Goal: Find specific page/section: Find specific page/section

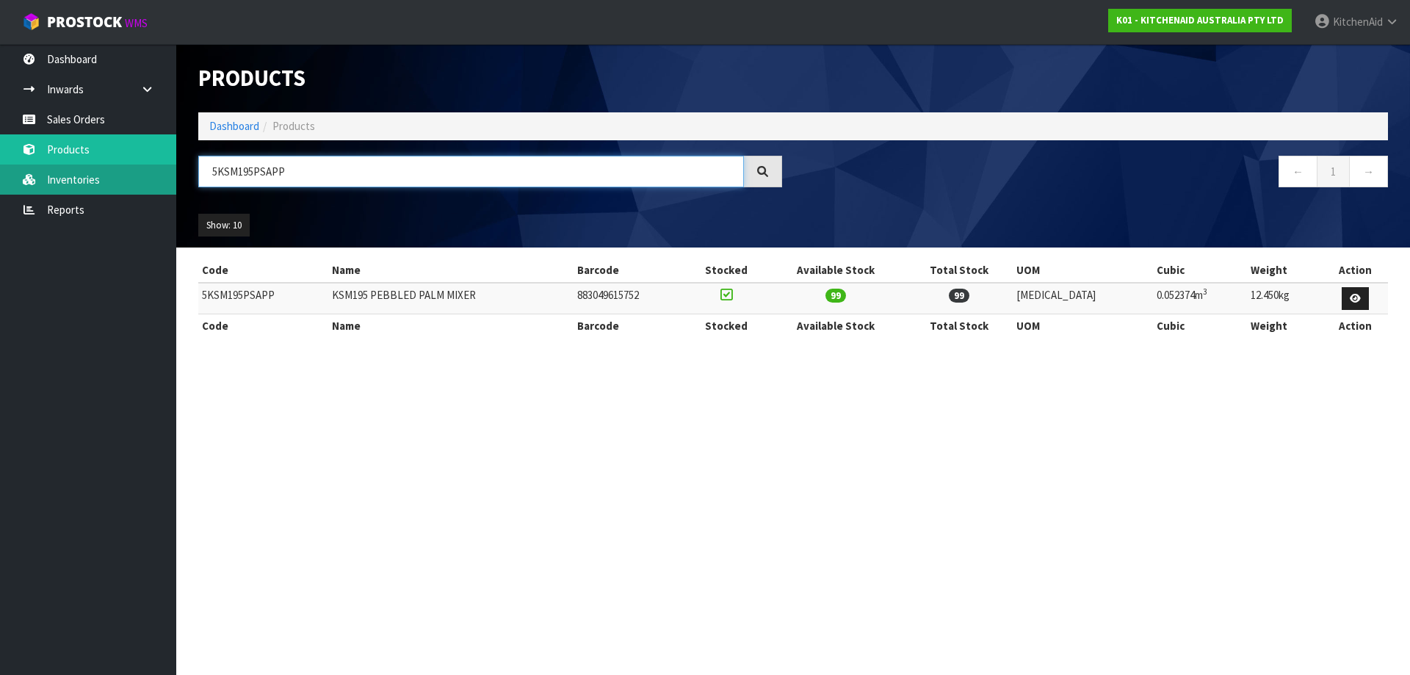
drag, startPoint x: 260, startPoint y: 176, endPoint x: 4, endPoint y: 178, distance: 255.6
click at [28, 178] on body "Toggle navigation ProStock WMS K01 - KITCHENAID AUSTRALIA PTY LTD [GEOGRAPHIC_D…" at bounding box center [705, 337] width 1410 height 675
paste input "T"
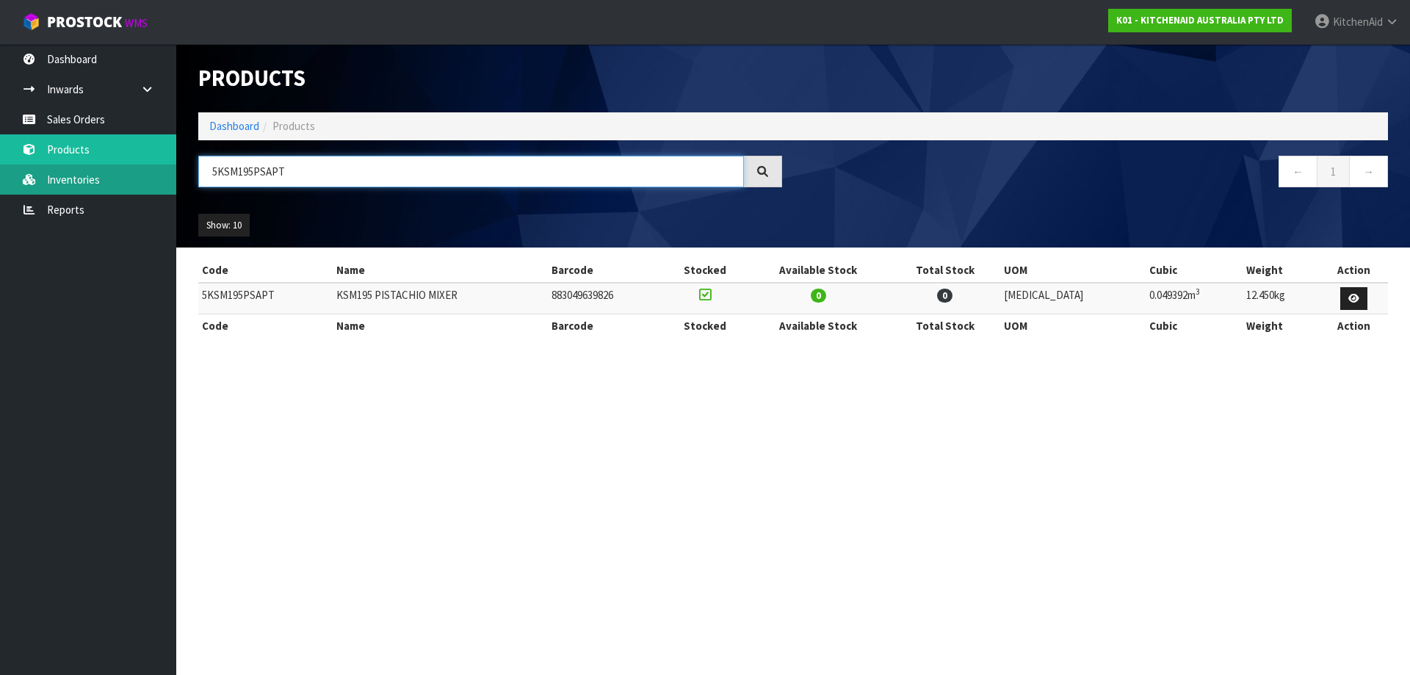
drag, startPoint x: 303, startPoint y: 170, endPoint x: 151, endPoint y: 172, distance: 152.0
click at [151, 172] on body "Toggle navigation ProStock WMS K01 - KITCHENAID AUSTRALIA PTY LTD [GEOGRAPHIC_D…" at bounding box center [705, 337] width 1410 height 675
paste input "EK1701ABM"
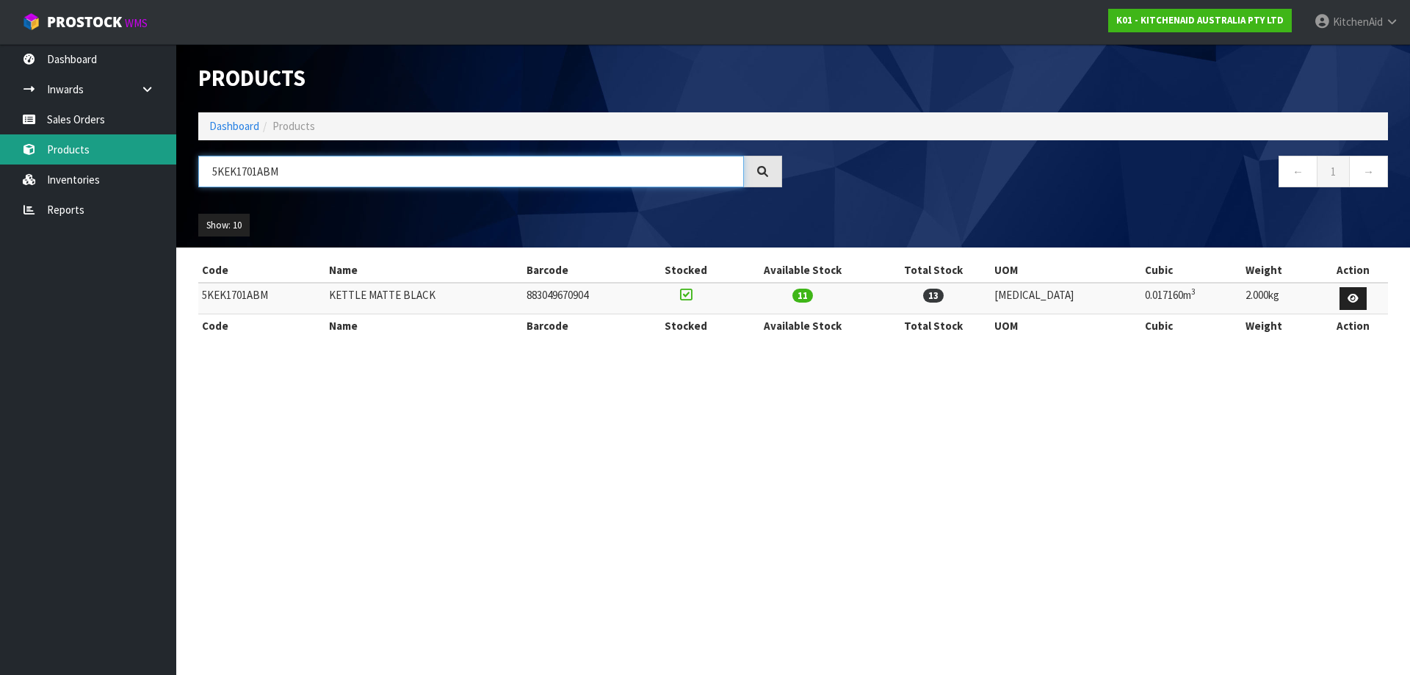
drag, startPoint x: 289, startPoint y: 175, endPoint x: 106, endPoint y: 147, distance: 184.3
click at [110, 148] on body "Toggle navigation ProStock WMS K01 - KITCHENAID AUSTRALIA PTY LTD [GEOGRAPHIC_D…" at bounding box center [705, 337] width 1410 height 675
paste input "MT4109"
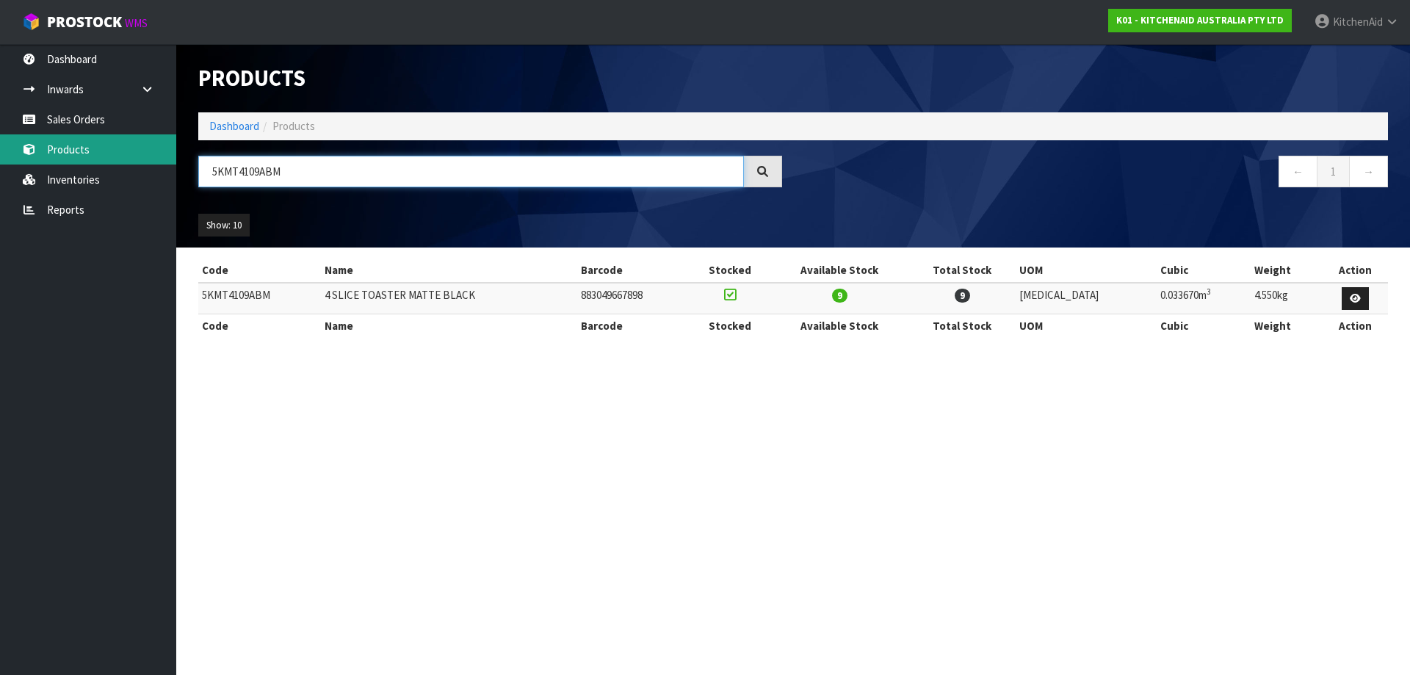
drag, startPoint x: 112, startPoint y: 170, endPoint x: 39, endPoint y: 153, distance: 75.4
click at [37, 154] on body "Toggle navigation ProStock WMS K01 - KITCHENAID AUSTRALIA PTY LTD [GEOGRAPHIC_D…" at bounding box center [705, 337] width 1410 height 675
paste input "SM195PSAPP"
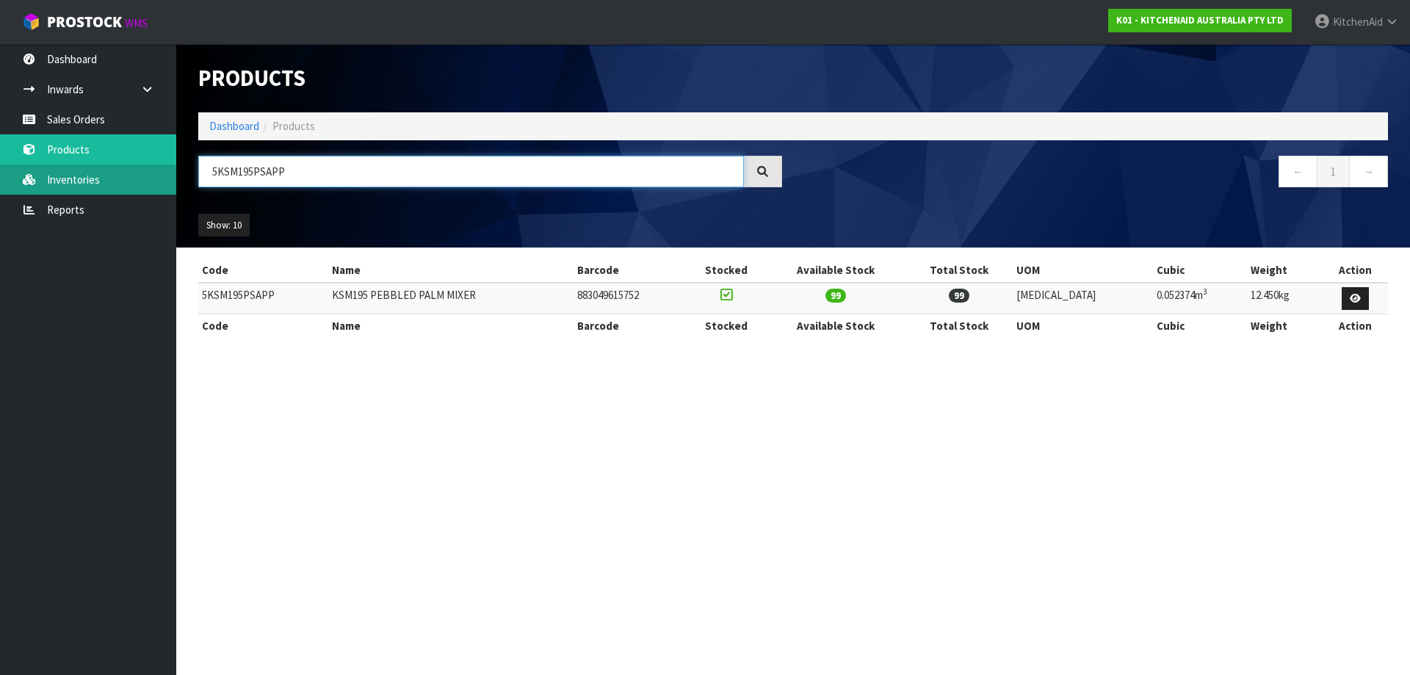
drag, startPoint x: 252, startPoint y: 165, endPoint x: 157, endPoint y: 166, distance: 94.7
click at [160, 165] on body "Toggle navigation ProStock WMS K01 - KITCHENAID AUSTRALIA PTY LTD [GEOGRAPHIC_D…" at bounding box center [705, 337] width 1410 height 675
paste input "L"
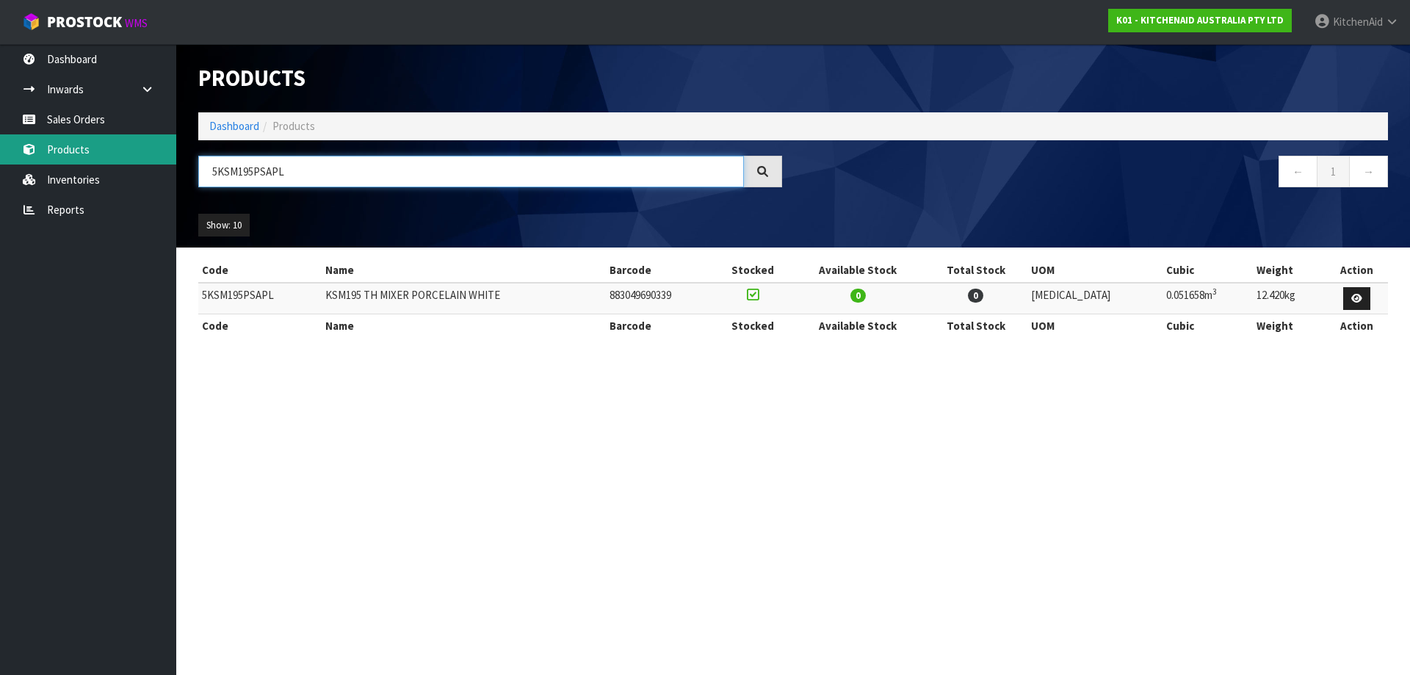
drag, startPoint x: 152, startPoint y: 155, endPoint x: 1, endPoint y: 137, distance: 151.7
click at [68, 142] on body "Toggle navigation ProStock WMS K01 - KITCHENAID AUSTRALIA PTY LTD [GEOGRAPHIC_D…" at bounding box center [705, 337] width 1410 height 675
paste input "T"
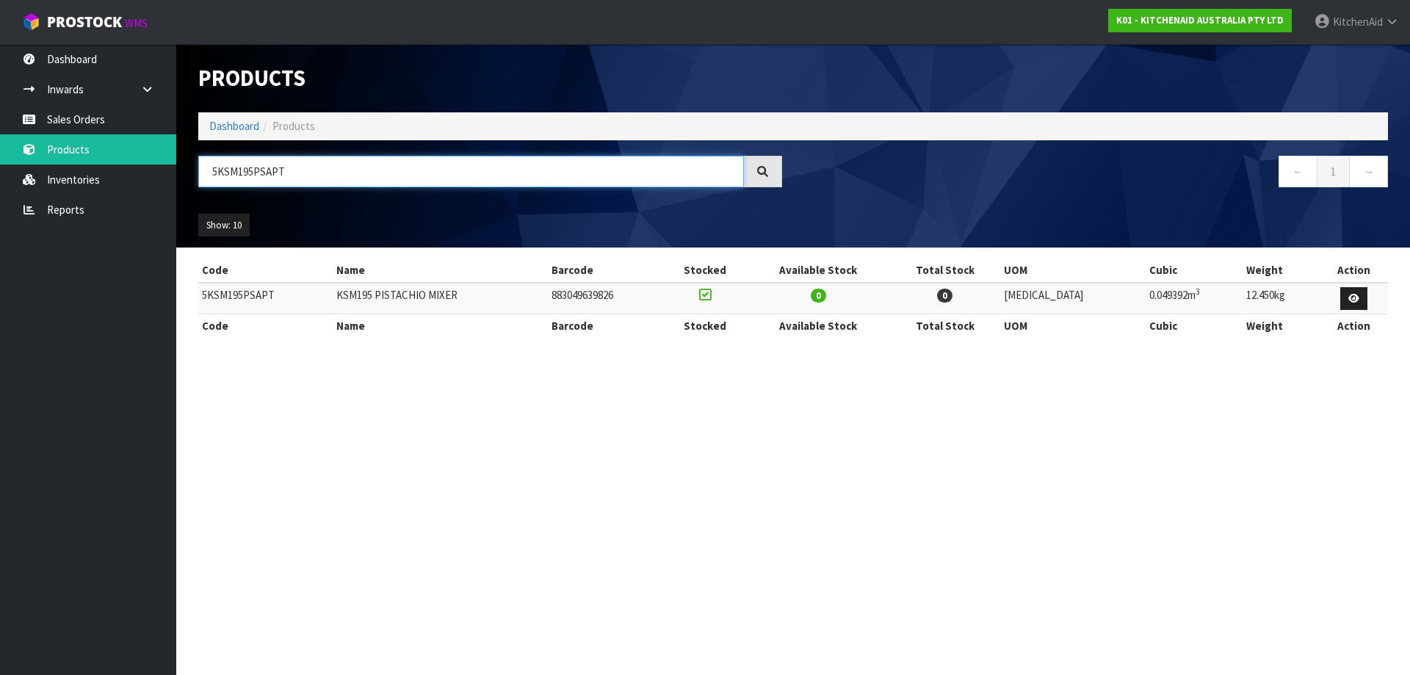
drag, startPoint x: 302, startPoint y: 176, endPoint x: 209, endPoint y: 165, distance: 93.9
click at [209, 165] on input "5KSM195PSAPT" at bounding box center [471, 172] width 546 height 32
paste input "BM"
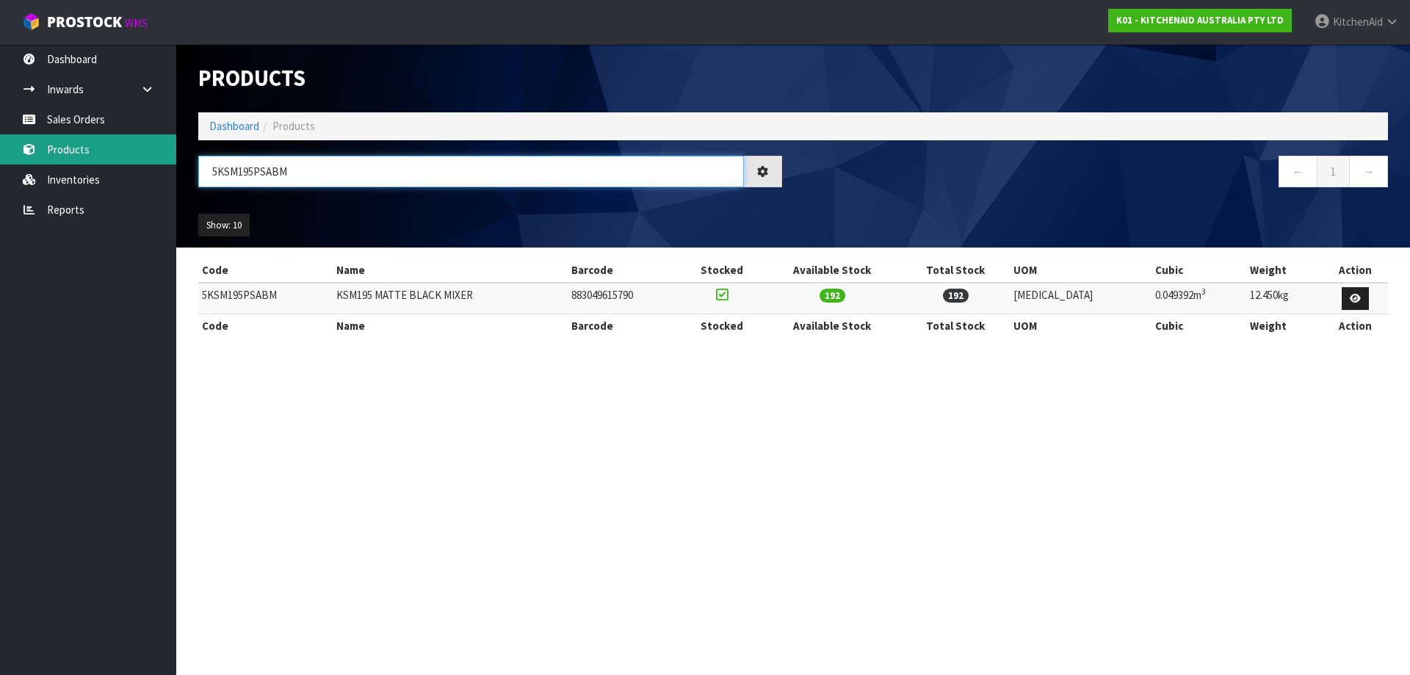
drag, startPoint x: 306, startPoint y: 177, endPoint x: 19, endPoint y: 151, distance: 288.4
click at [25, 151] on body "Toggle navigation ProStock WMS K01 - KITCHENAID AUSTRALIA PTY LTD [GEOGRAPHIC_D…" at bounding box center [705, 337] width 1410 height 675
paste input "OA"
drag, startPoint x: 342, startPoint y: 173, endPoint x: 6, endPoint y: 166, distance: 336.4
click at [8, 167] on body "Toggle navigation ProStock WMS K01 - KITCHENAID AUSTRALIA PTY LTD [GEOGRAPHIC_D…" at bounding box center [705, 337] width 1410 height 675
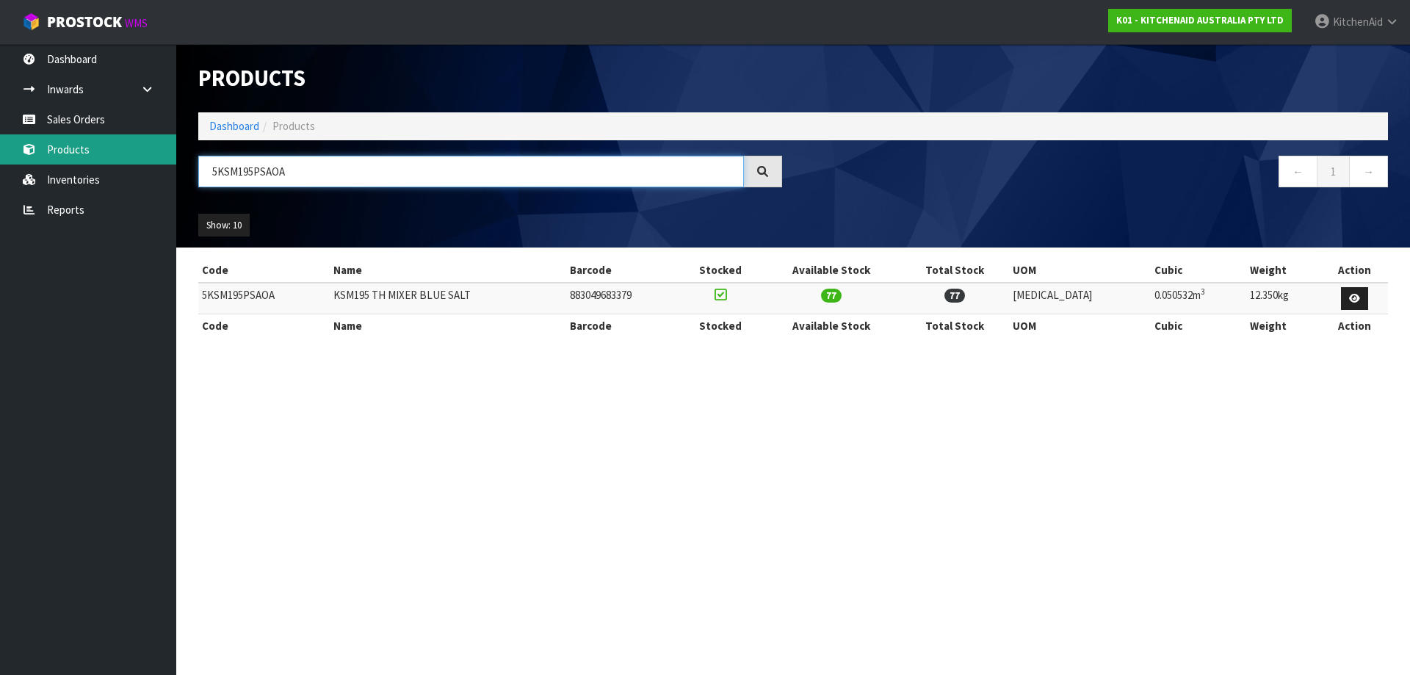
paste input "MT4109APL"
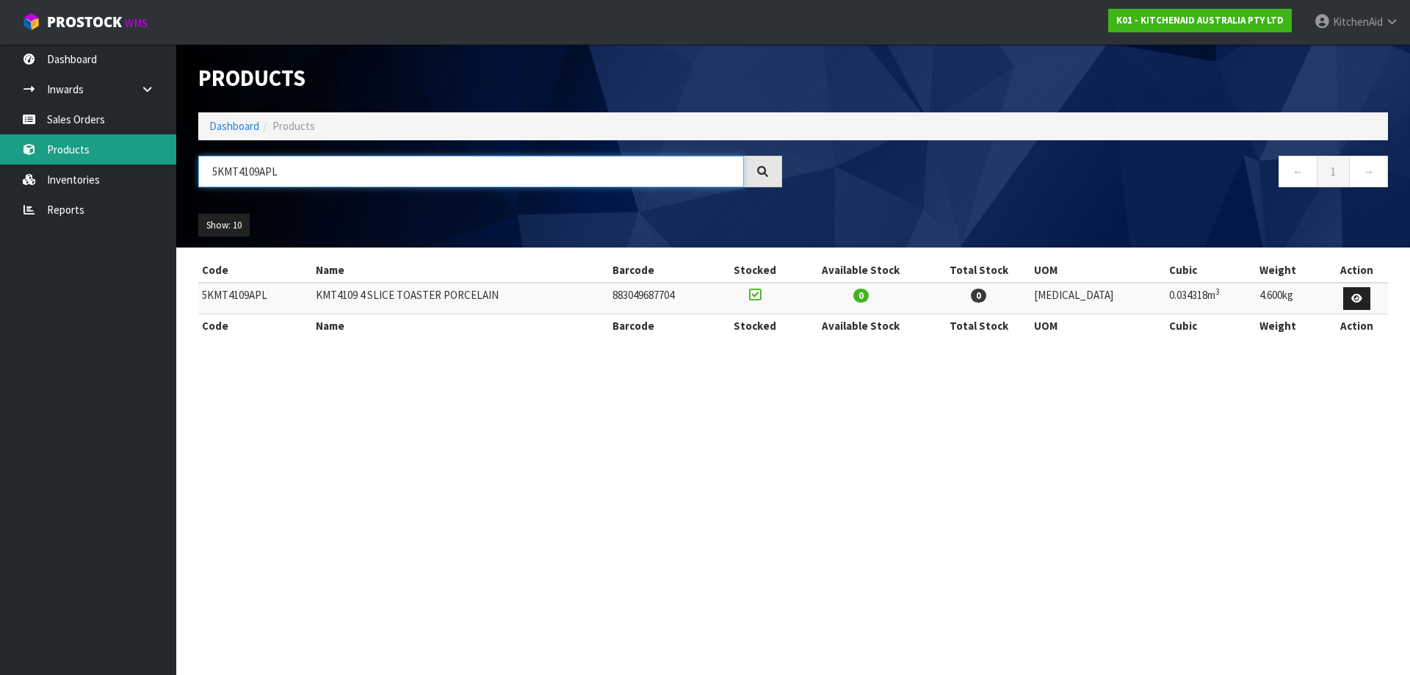
drag, startPoint x: 178, startPoint y: 151, endPoint x: 166, endPoint y: 147, distance: 13.2
click at [176, 151] on header "Products Import Products Drop file here to import csv template Dashboard Produc…" at bounding box center [793, 145] width 1234 height 203
paste input "EK1701APT"
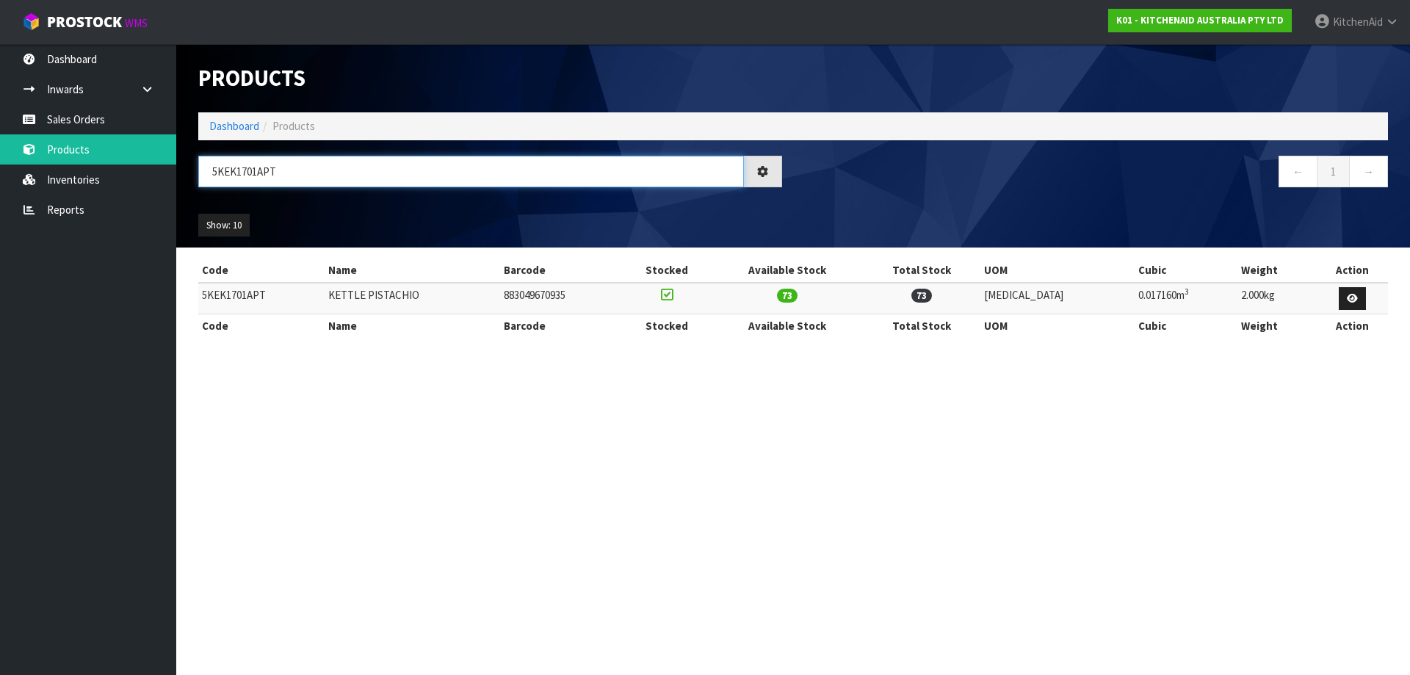
drag, startPoint x: 300, startPoint y: 167, endPoint x: -72, endPoint y: 165, distance: 371.6
click at [0, 165] on html "Toggle navigation ProStock WMS K01 - KITCHENAID AUSTRALIA PTY LTD [GEOGRAPHIC_D…" at bounding box center [705, 337] width 1410 height 675
paste input "MT4109ABM"
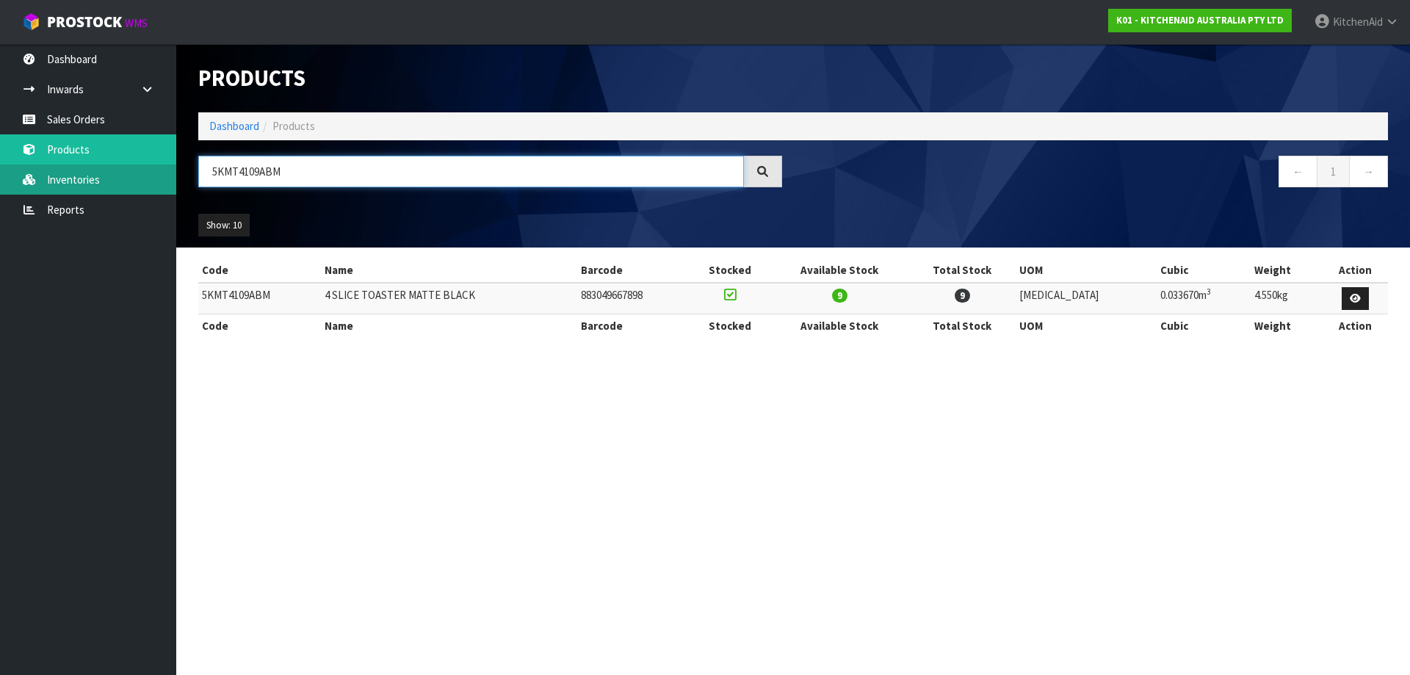
drag, startPoint x: 148, startPoint y: 173, endPoint x: 3, endPoint y: 170, distance: 144.7
click at [29, 171] on body "Toggle navigation ProStock WMS K01 - KITCHENAID AUSTRALIA PTY LTD [GEOGRAPHIC_D…" at bounding box center [705, 337] width 1410 height 675
paste input "HM926AER"
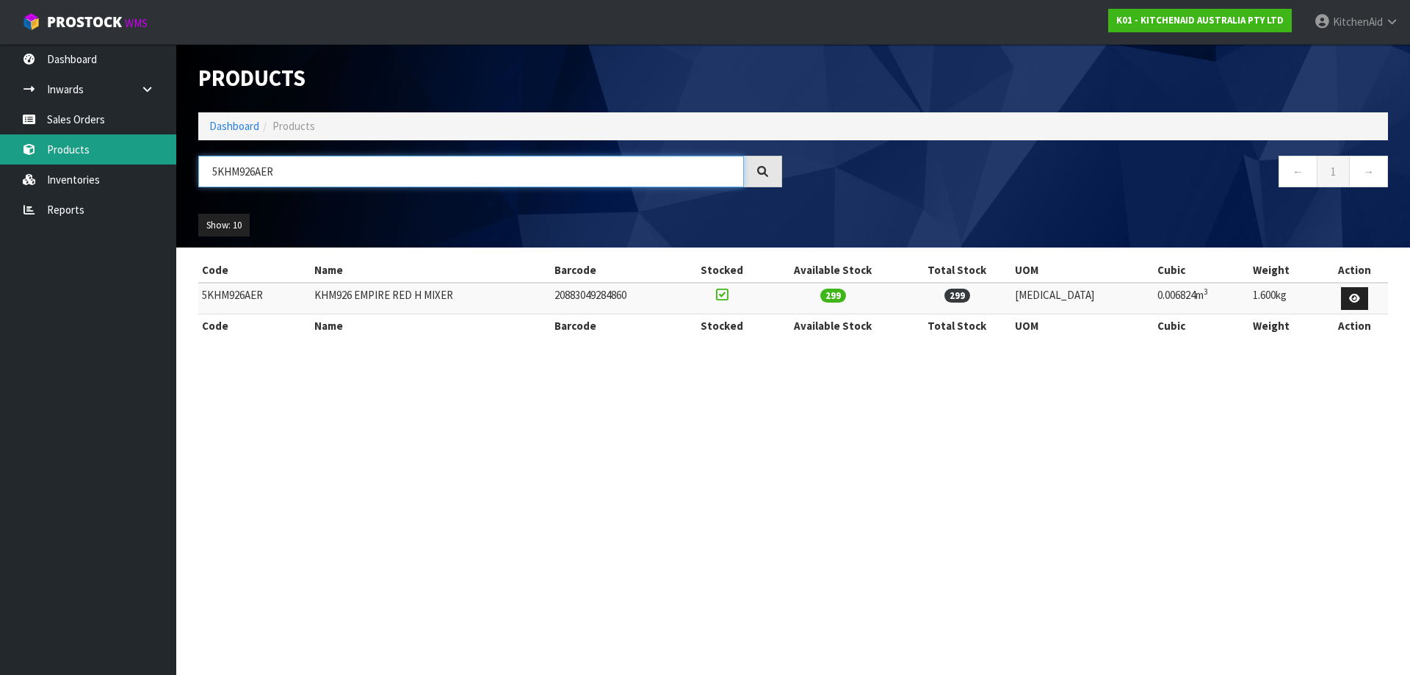
drag, startPoint x: 283, startPoint y: 172, endPoint x: 65, endPoint y: 145, distance: 219.7
click at [71, 147] on body "Toggle navigation ProStock WMS K01 - KITCHENAID AUSTRALIA PTY LTD [GEOGRAPHIC_D…" at bounding box center [705, 337] width 1410 height 675
paste input "CU"
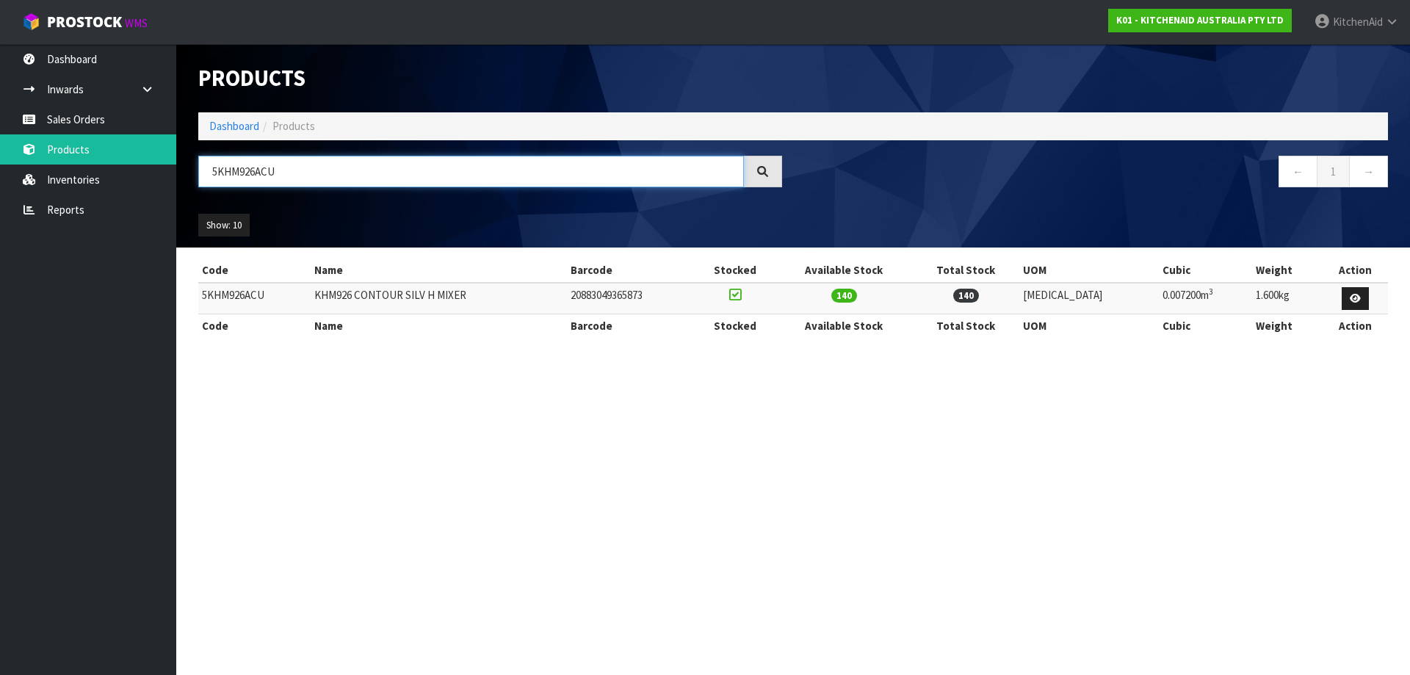
drag, startPoint x: 126, startPoint y: 162, endPoint x: -102, endPoint y: 181, distance: 229.2
click at [0, 181] on html "Toggle navigation ProStock WMS K01 - KITCHENAID AUSTRALIA PTY LTD [GEOGRAPHIC_D…" at bounding box center [705, 337] width 1410 height 675
paste input "FP0921APT"
drag, startPoint x: 317, startPoint y: 173, endPoint x: -148, endPoint y: 151, distance: 465.4
click at [0, 151] on html "Toggle navigation ProStock WMS K01 - KITCHENAID AUSTRALIA PTY LTD [GEOGRAPHIC_D…" at bounding box center [705, 337] width 1410 height 675
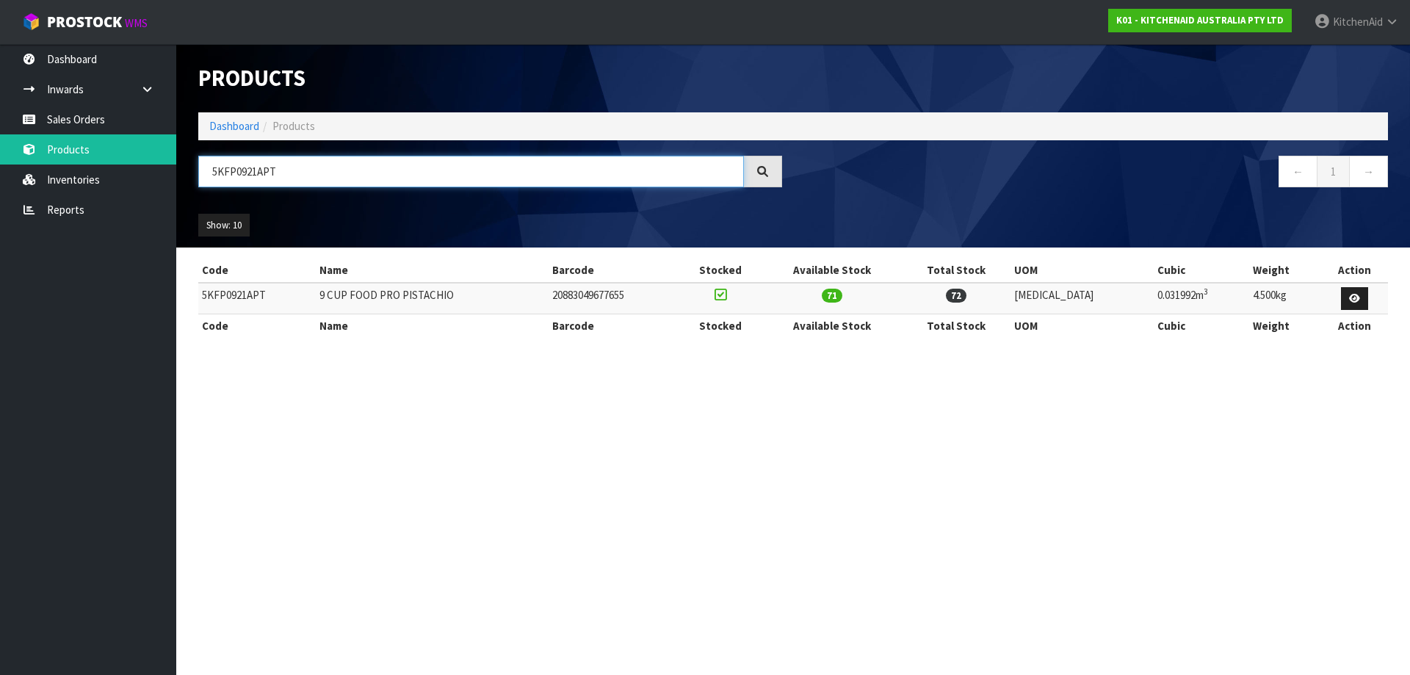
paste input "SM195PSAPP"
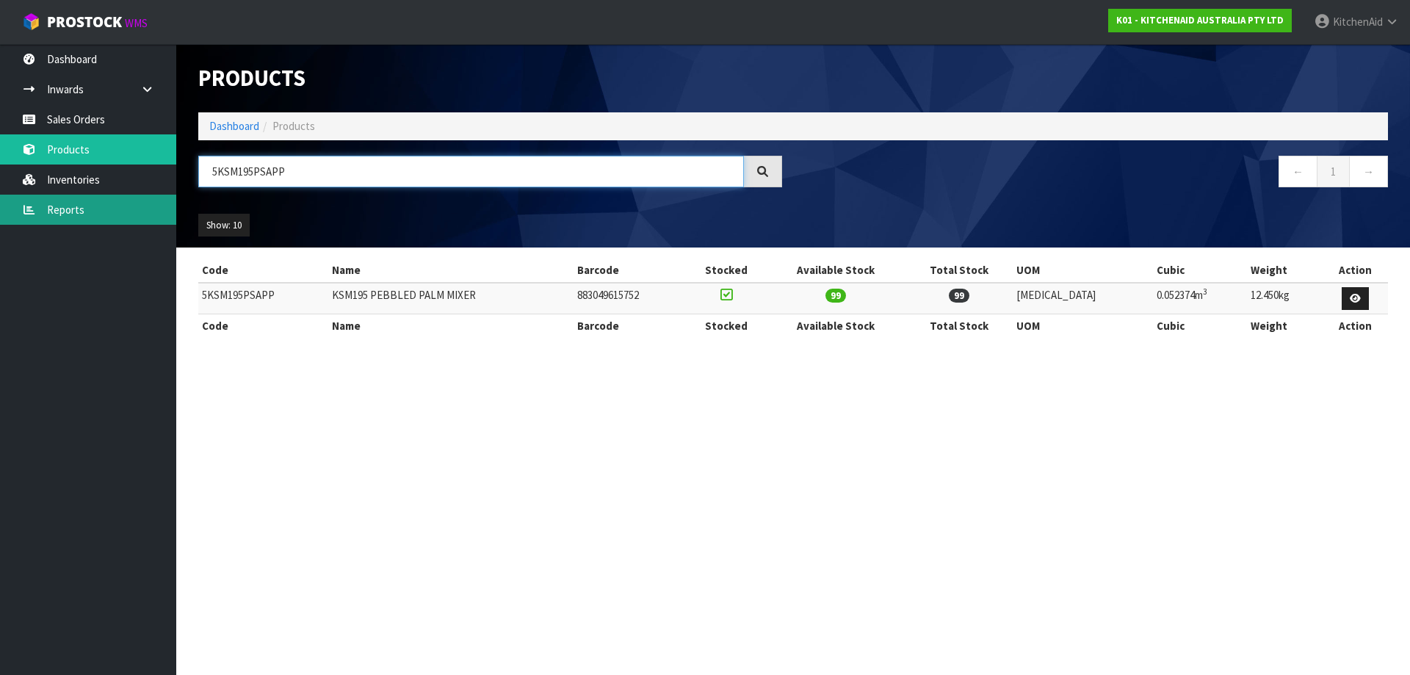
drag, startPoint x: 319, startPoint y: 172, endPoint x: 55, endPoint y: 198, distance: 265.0
click at [66, 195] on body "Toggle navigation ProStock WMS K01 - KITCHENAID AUSTRALIA PTY LTD [GEOGRAPHIC_D…" at bounding box center [705, 337] width 1410 height 675
paste input "BM"
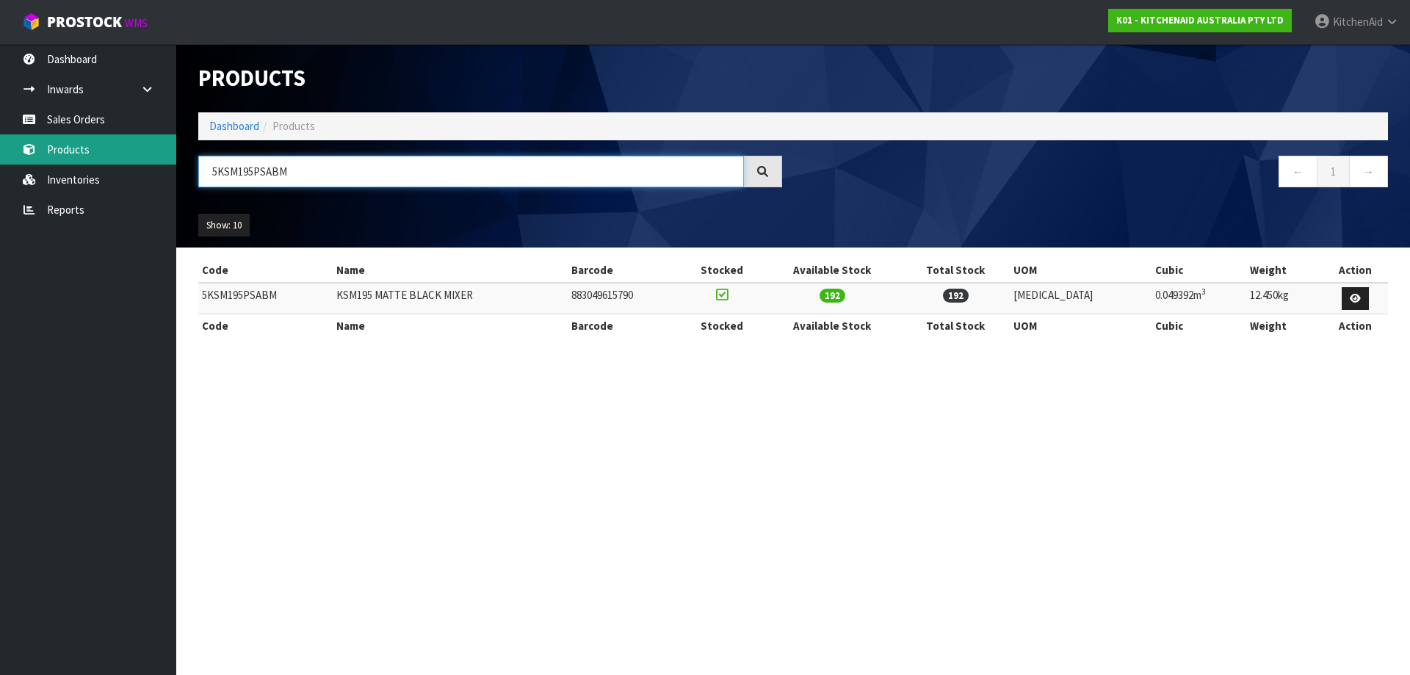
drag, startPoint x: 290, startPoint y: 173, endPoint x: 84, endPoint y: 164, distance: 205.8
click at [89, 164] on body "Toggle navigation ProStock WMS K01 - KITCHENAID AUSTRALIA PTY LTD [GEOGRAPHIC_D…" at bounding box center [705, 337] width 1410 height 675
paste input "OA"
drag, startPoint x: 317, startPoint y: 175, endPoint x: 89, endPoint y: 171, distance: 228.4
click at [89, 171] on body "Toggle navigation ProStock WMS K01 - KITCHENAID AUSTRALIA PTY LTD [GEOGRAPHIC_D…" at bounding box center [705, 337] width 1410 height 675
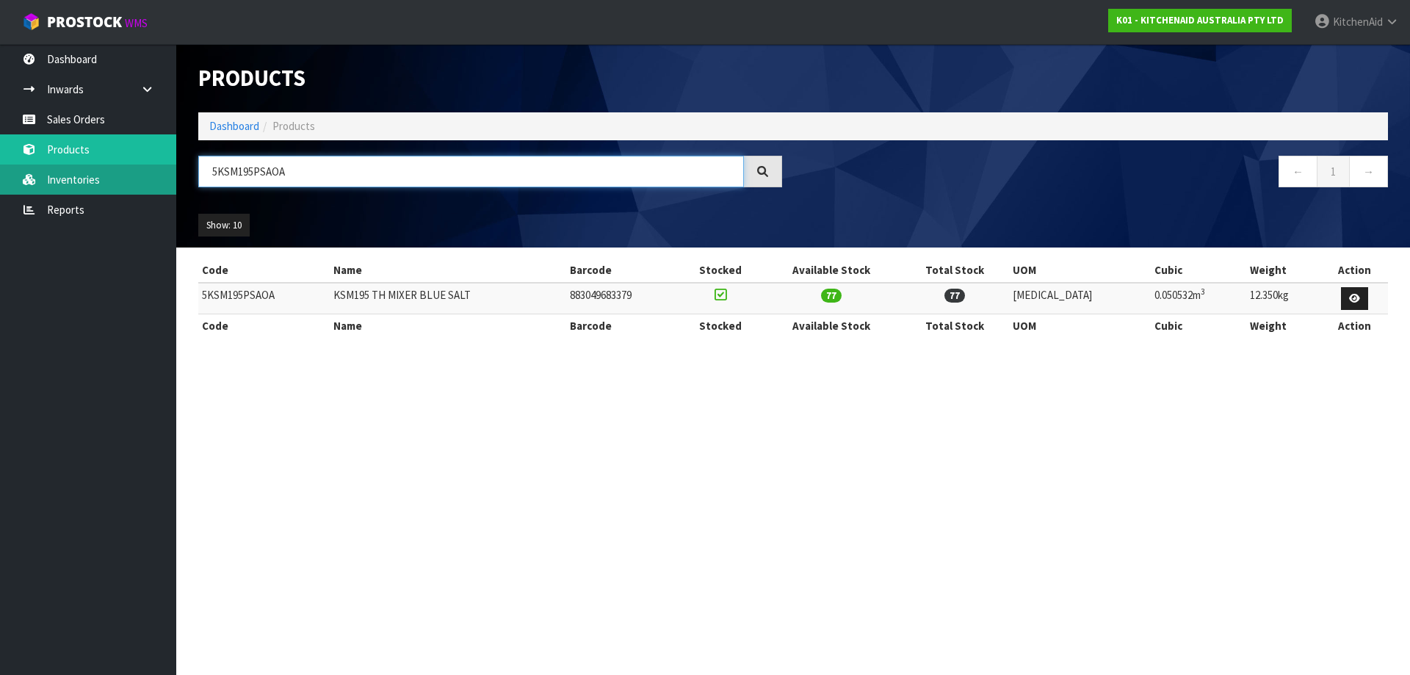
paste input "EK1701APL"
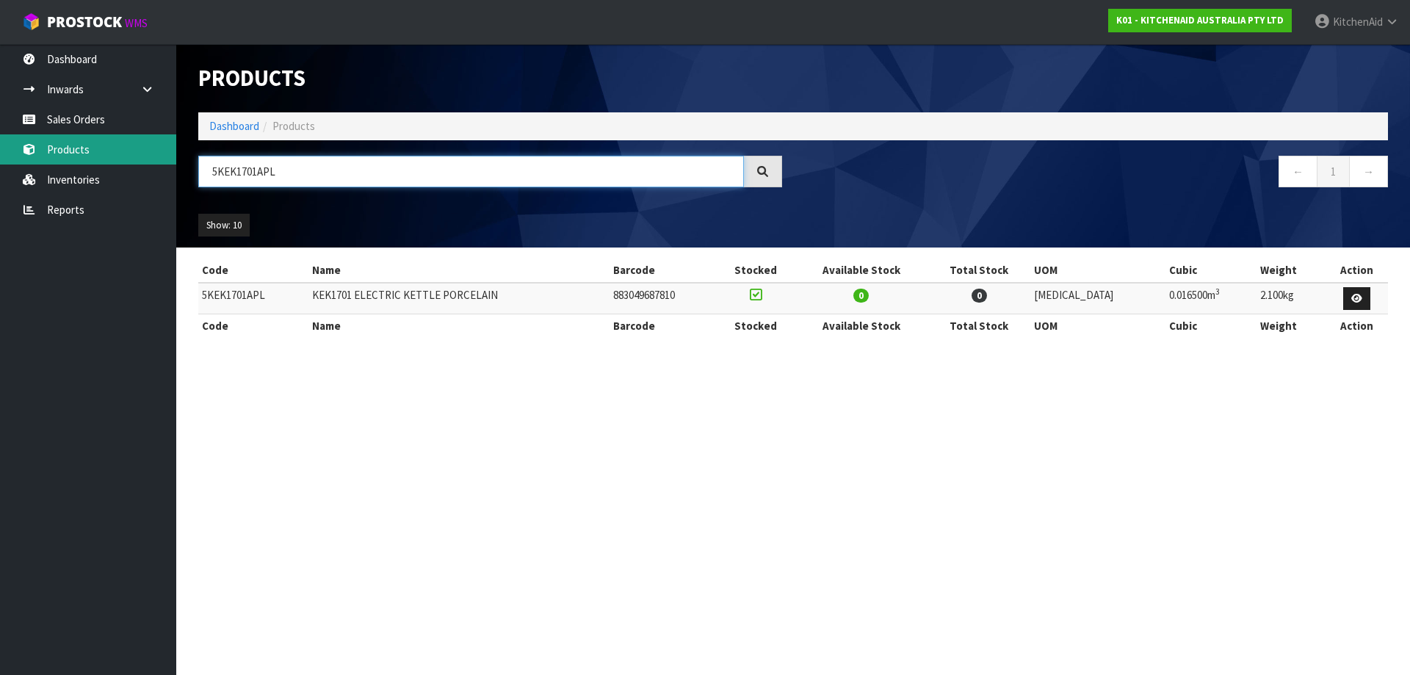
drag, startPoint x: 308, startPoint y: 170, endPoint x: 83, endPoint y: 157, distance: 225.8
click at [95, 156] on body "Toggle navigation ProStock WMS K01 - KITCHENAID AUSTRALIA PTY LTD [GEOGRAPHIC_D…" at bounding box center [705, 337] width 1410 height 675
paste input "SM195PSAFT"
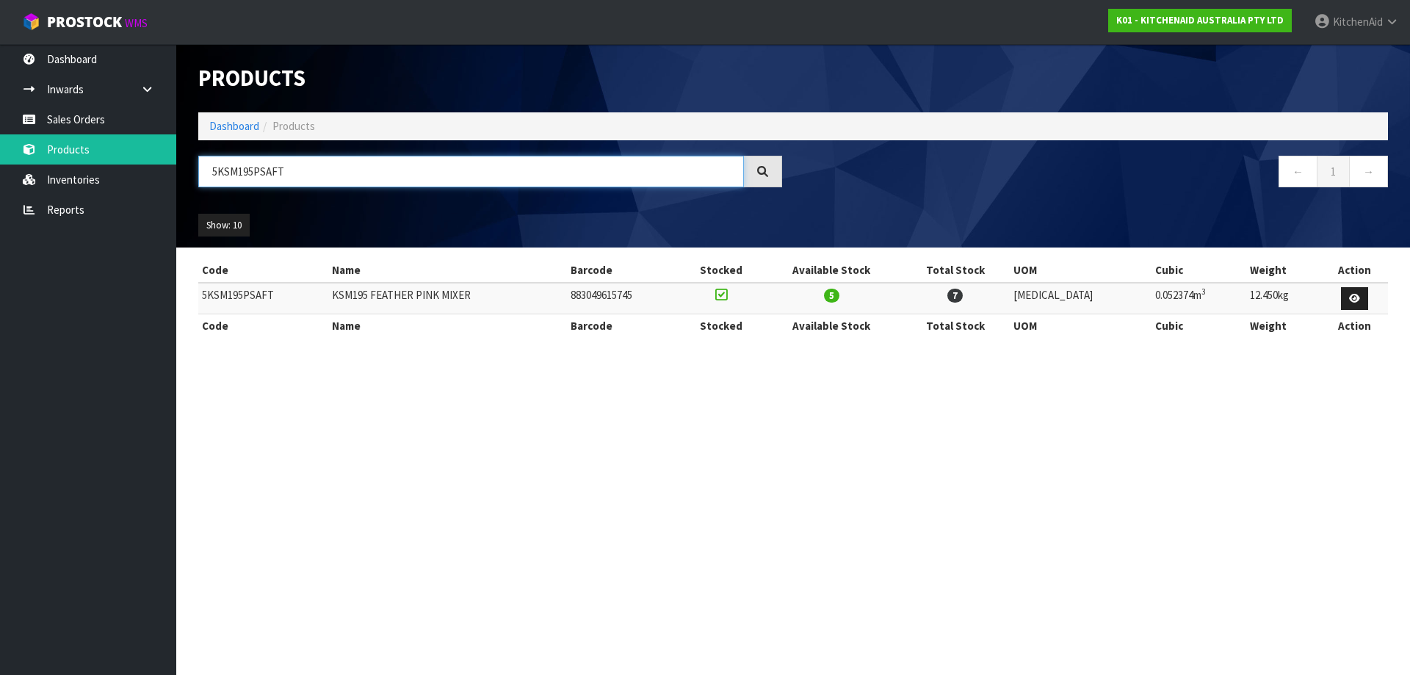
drag, startPoint x: 225, startPoint y: 173, endPoint x: -25, endPoint y: 139, distance: 252.1
click at [0, 139] on html "Toggle navigation ProStock WMS K01 - KITCHENAID AUSTRALIA PTY LTD [GEOGRAPHIC_D…" at bounding box center [705, 337] width 1410 height 675
paste input "EK1701AP"
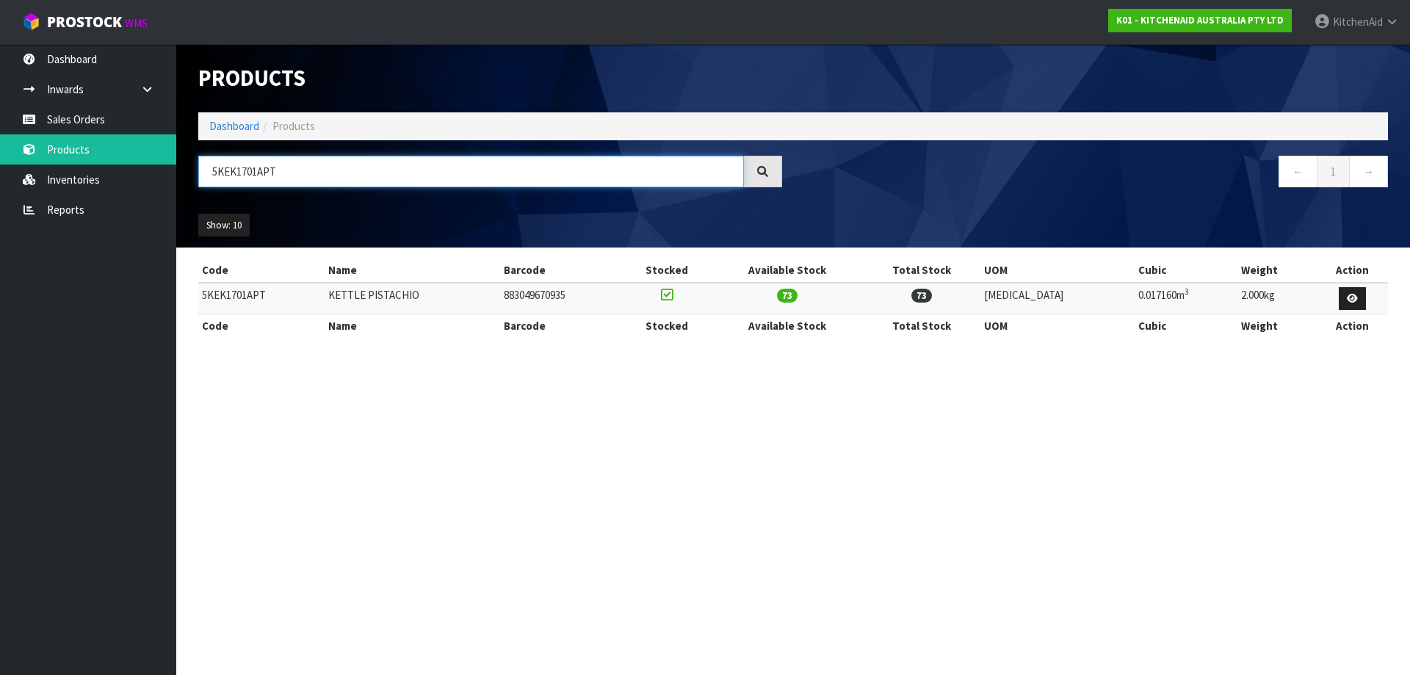
drag, startPoint x: 286, startPoint y: 170, endPoint x: 196, endPoint y: 169, distance: 90.3
click at [197, 169] on div "5KEK1701APT" at bounding box center [490, 177] width 606 height 43
paste input "MT4109ABM"
type input "5KMT4109ABM"
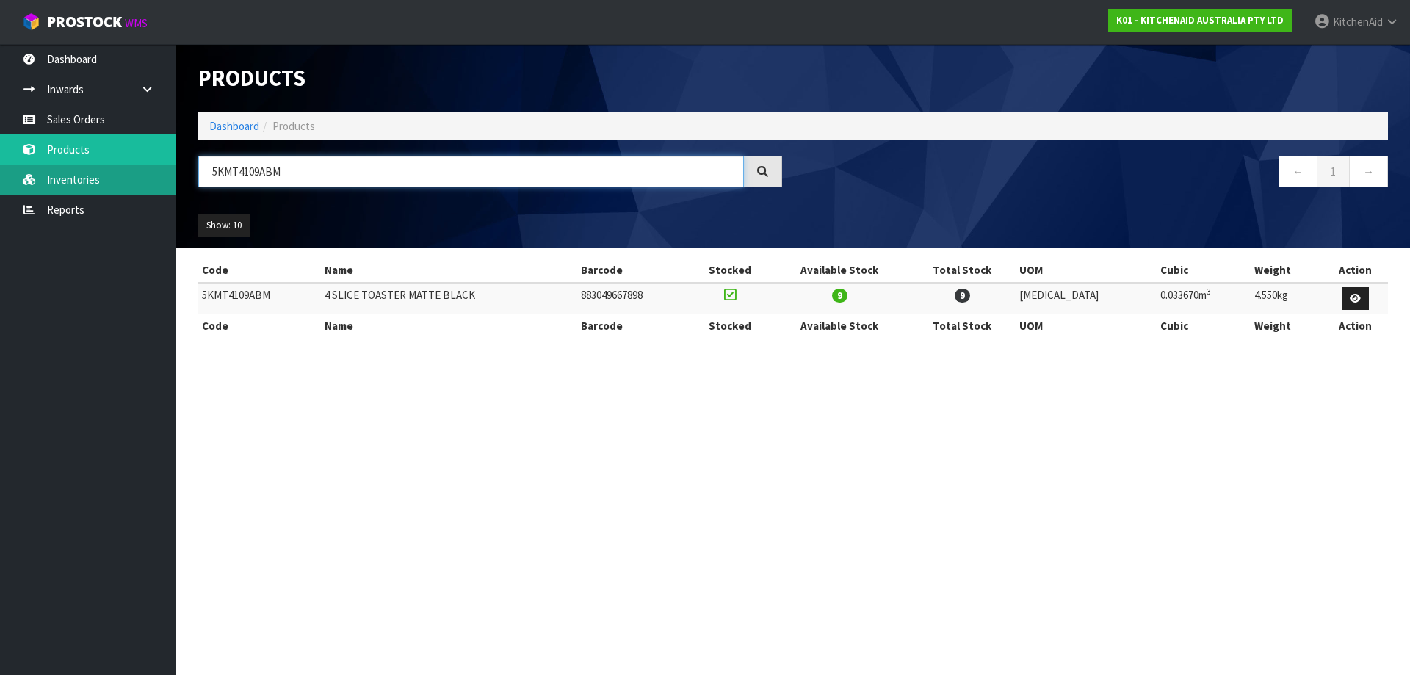
drag, startPoint x: 304, startPoint y: 174, endPoint x: 87, endPoint y: 182, distance: 216.8
click at [97, 182] on body "Toggle navigation ProStock WMS K01 - KITCHENAID AUSTRALIA PTY LTD [GEOGRAPHIC_D…" at bounding box center [705, 337] width 1410 height 675
